Goal: Task Accomplishment & Management: Manage account settings

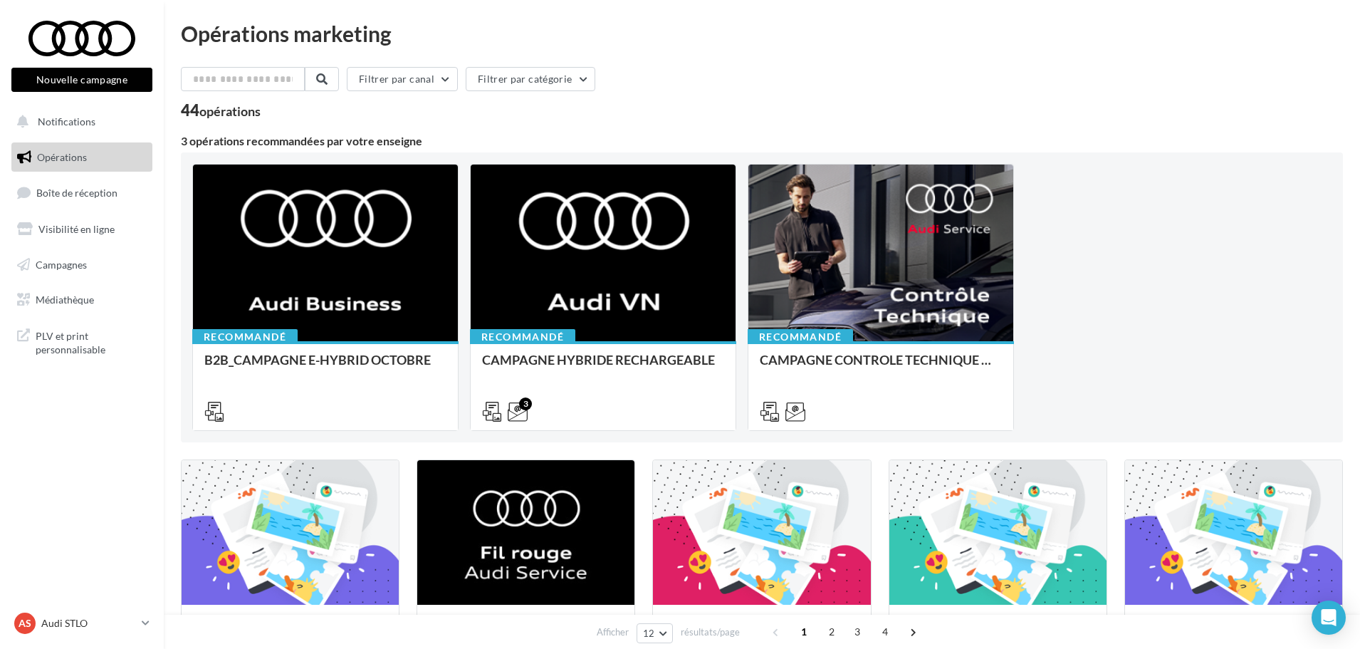
click at [119, 211] on ul "Opérations Boîte de réception Visibilité en ligne Campagnes Médiathèque" at bounding box center [82, 229] width 152 height 184
click at [113, 201] on link "Boîte de réception 66" at bounding box center [82, 192] width 147 height 31
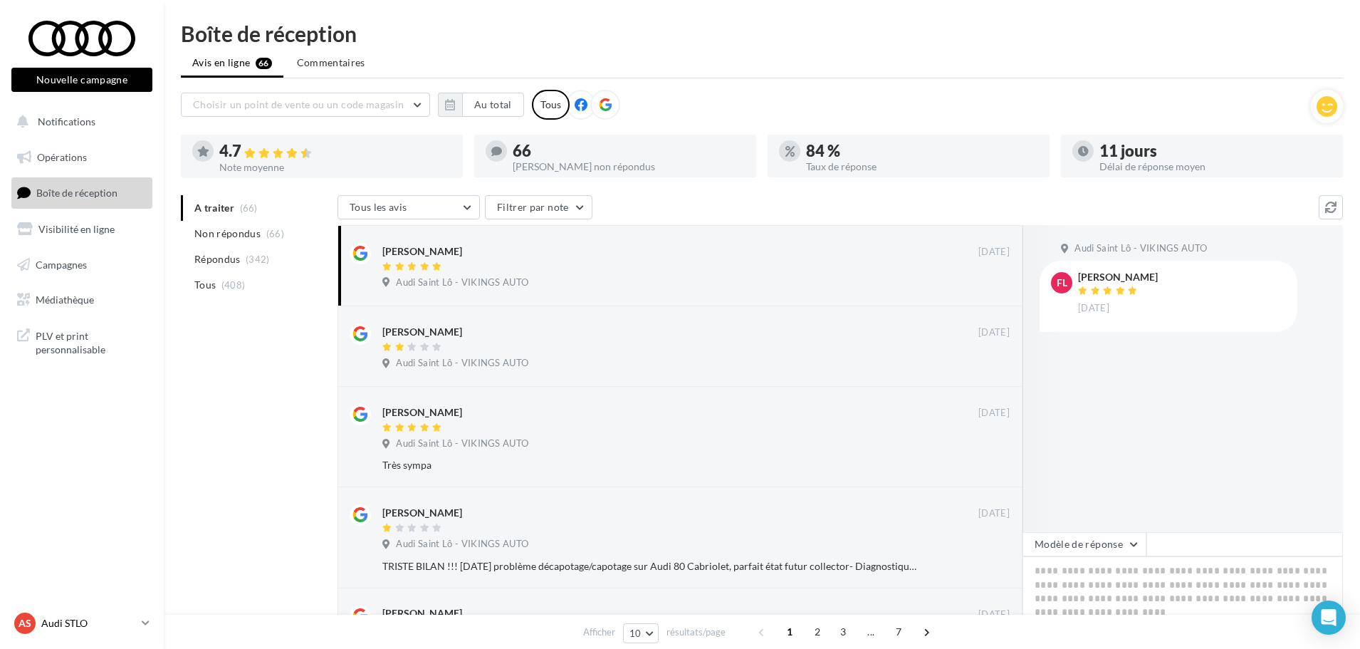
click at [105, 624] on p "Audi STLO" at bounding box center [88, 623] width 95 height 14
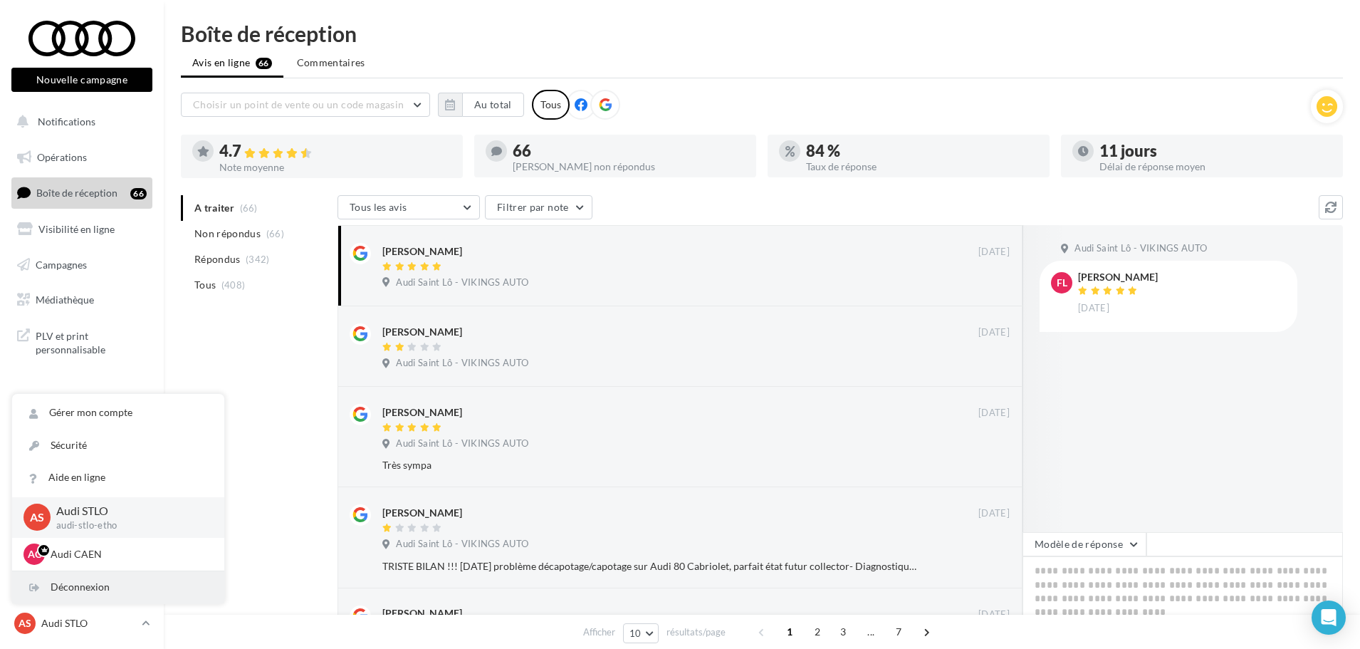
click at [93, 574] on div "Déconnexion" at bounding box center [118, 587] width 212 height 32
